Goal: Obtain resource: Obtain resource

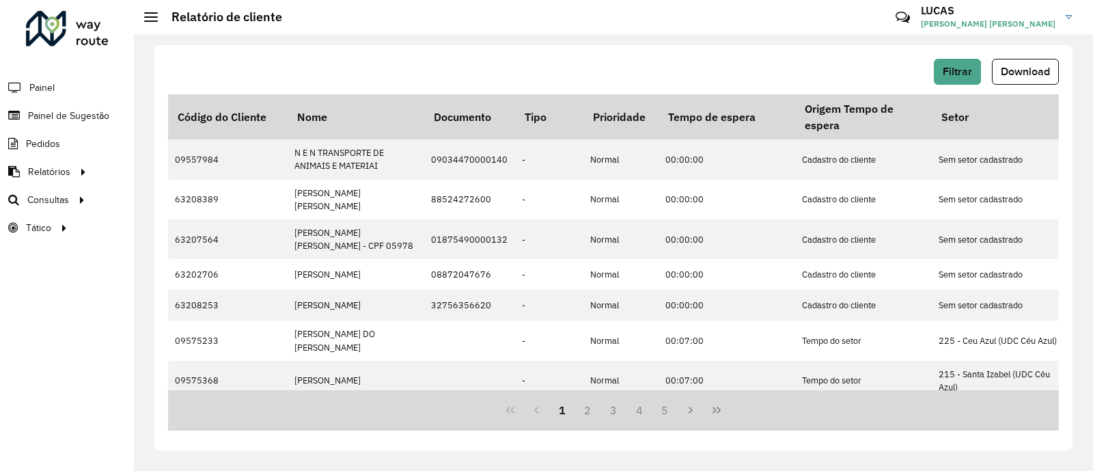
click at [0, 0] on link "Clientes" at bounding box center [0, 0] width 0 height 0
click at [1011, 62] on button "Download" at bounding box center [1025, 72] width 67 height 26
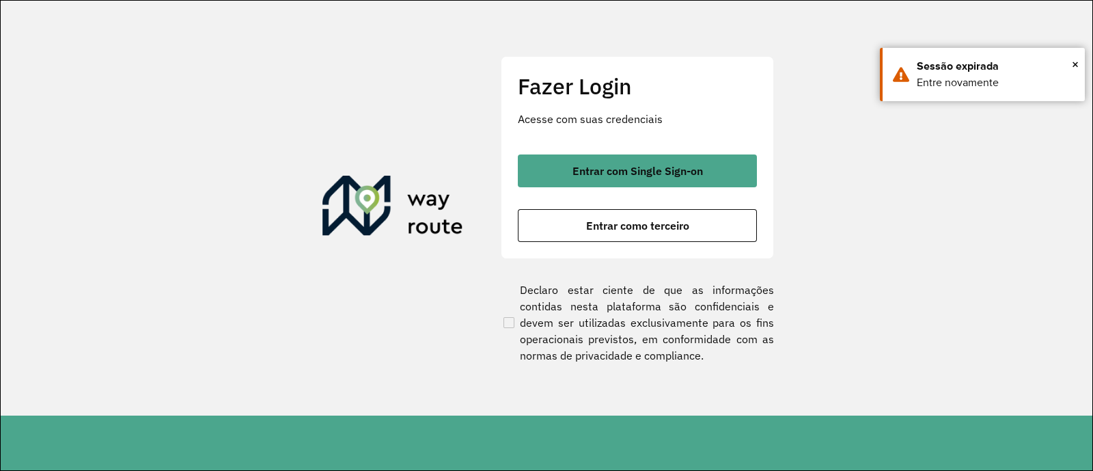
click at [698, 153] on div "Fazer Login Acesse com suas credenciais Entrar com Single Sign-on Entrar como t…" at bounding box center [637, 157] width 273 height 202
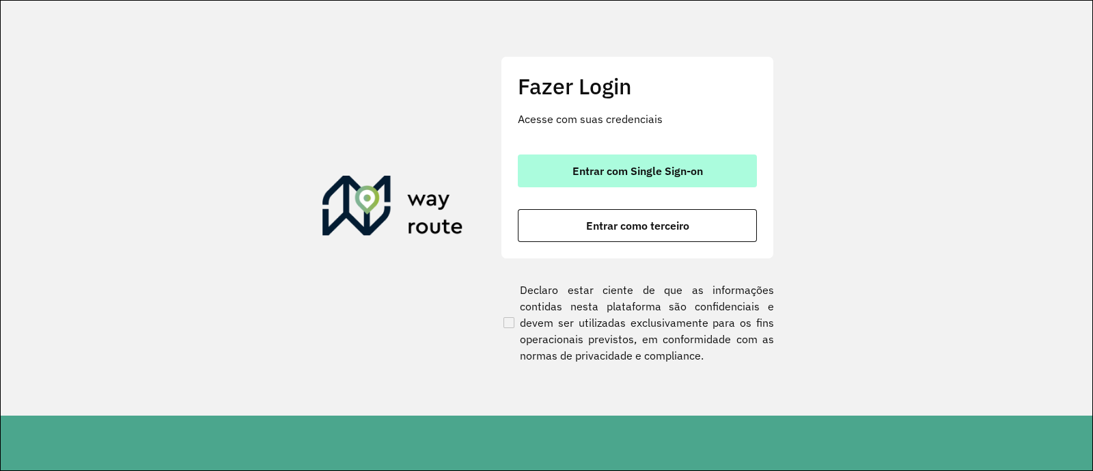
click at [687, 171] on span "Entrar com Single Sign-on" at bounding box center [638, 170] width 131 height 11
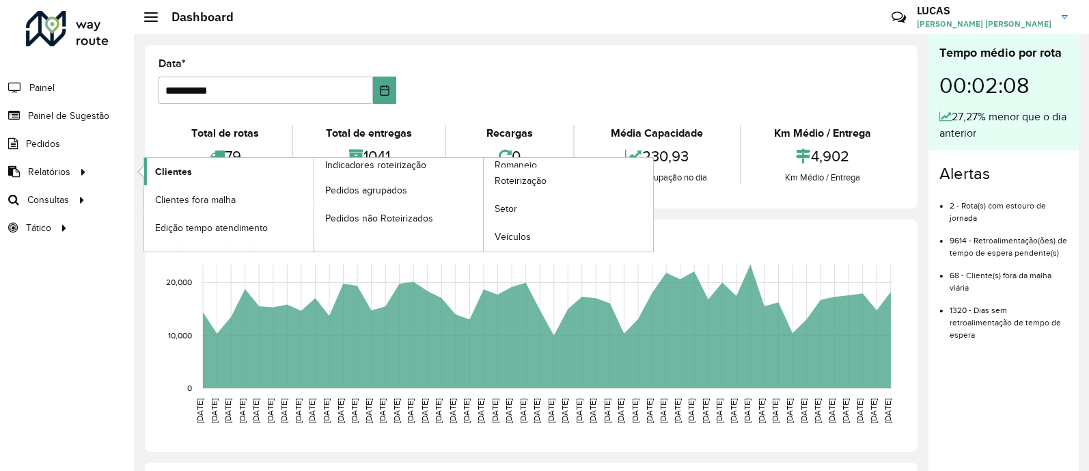
click at [220, 169] on link "Clientes" at bounding box center [228, 171] width 169 height 27
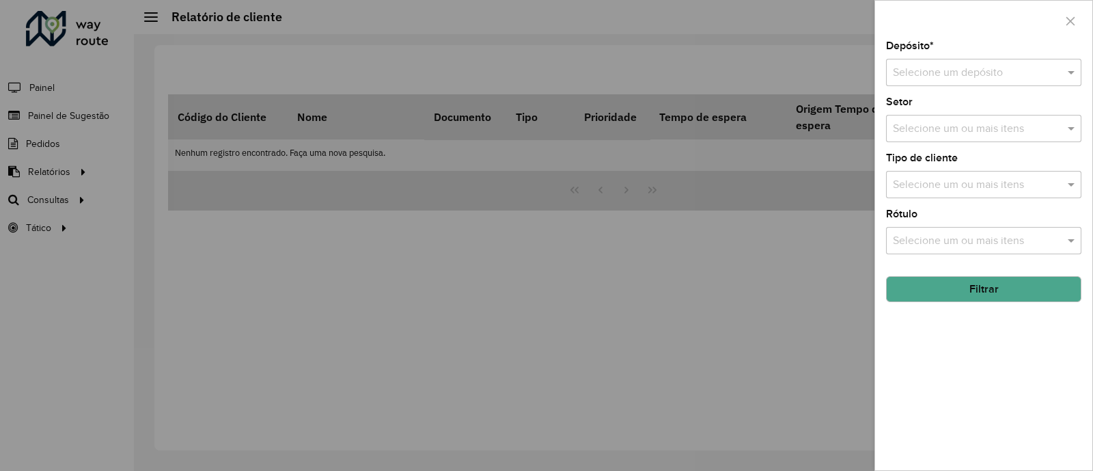
click at [927, 77] on input "text" at bounding box center [970, 73] width 154 height 16
click at [920, 113] on span "CDD Santa Luzia" at bounding box center [932, 113] width 80 height 12
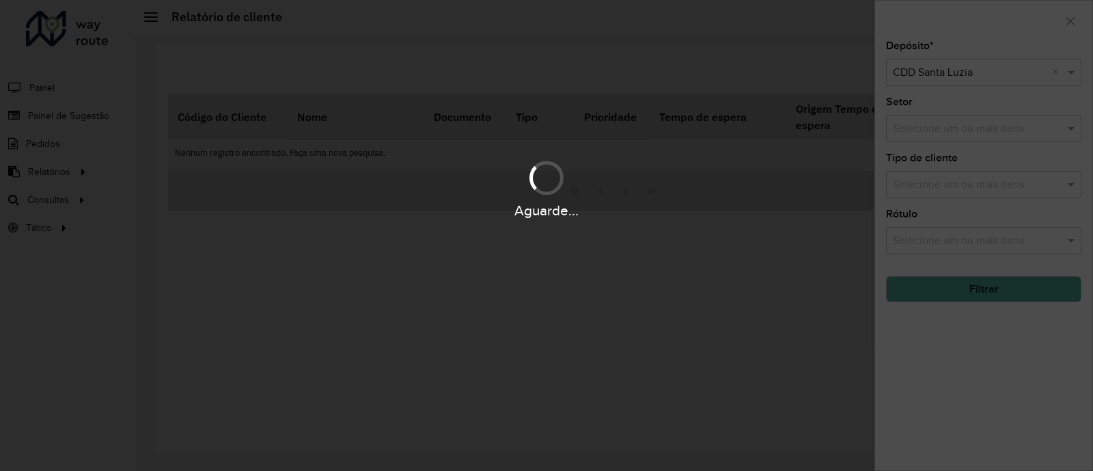
click at [963, 289] on div "Aguarde..." at bounding box center [546, 235] width 1093 height 471
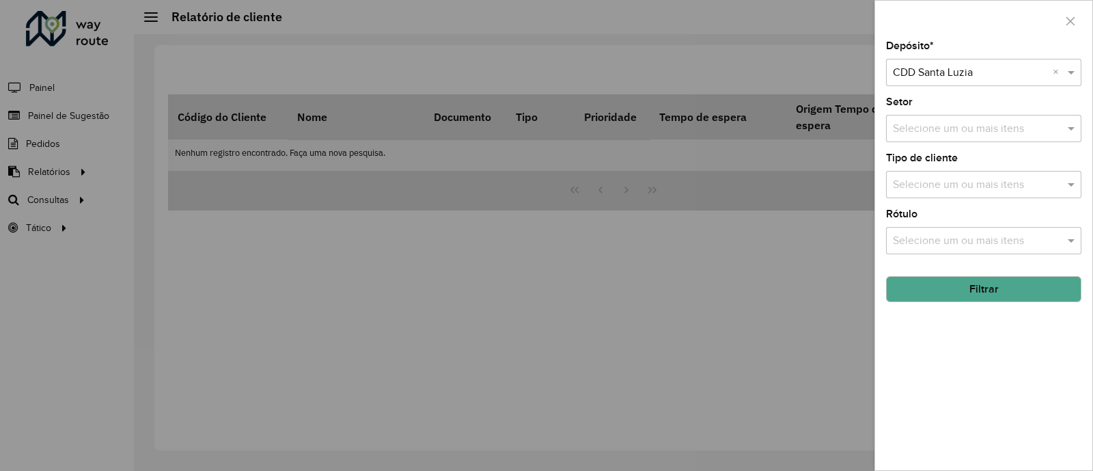
click at [962, 289] on hb-app "Aguarde... Pop-up bloqueado! Seu navegador bloqueou automáticamente a abertura …" at bounding box center [546, 235] width 1093 height 471
click at [962, 289] on button "Filtrar" at bounding box center [983, 289] width 195 height 26
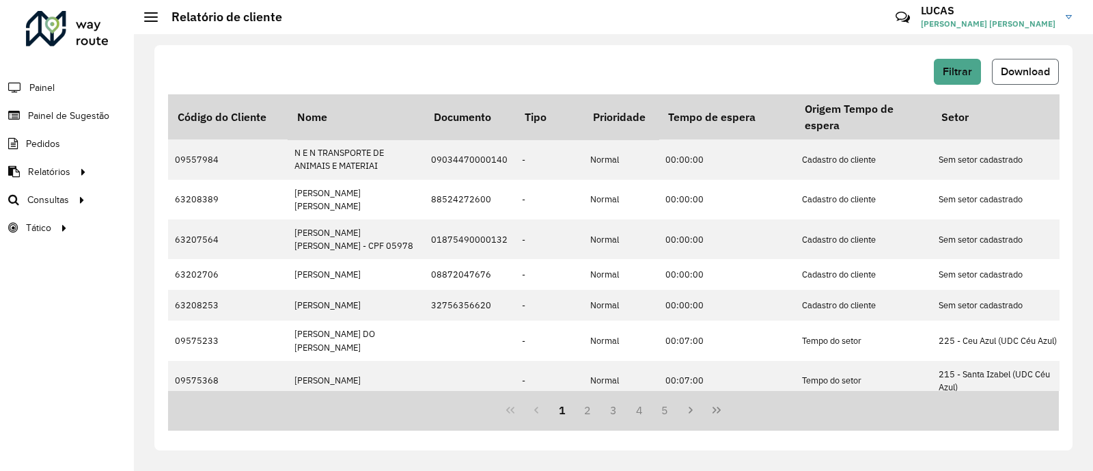
click at [1025, 74] on span "Download" at bounding box center [1025, 72] width 49 height 12
